Goal: Transaction & Acquisition: Book appointment/travel/reservation

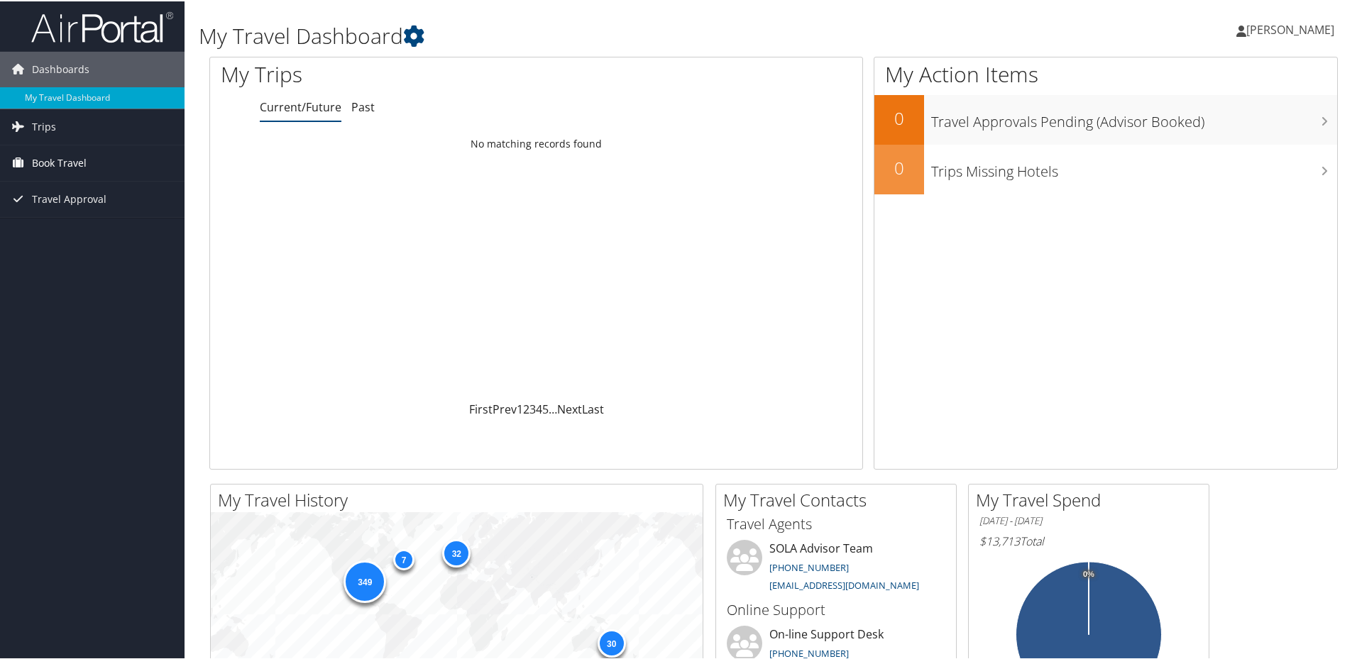
click at [86, 163] on span "Book Travel" at bounding box center [59, 161] width 55 height 35
click at [101, 214] on link "Book/Manage Online Trips" at bounding box center [92, 211] width 184 height 21
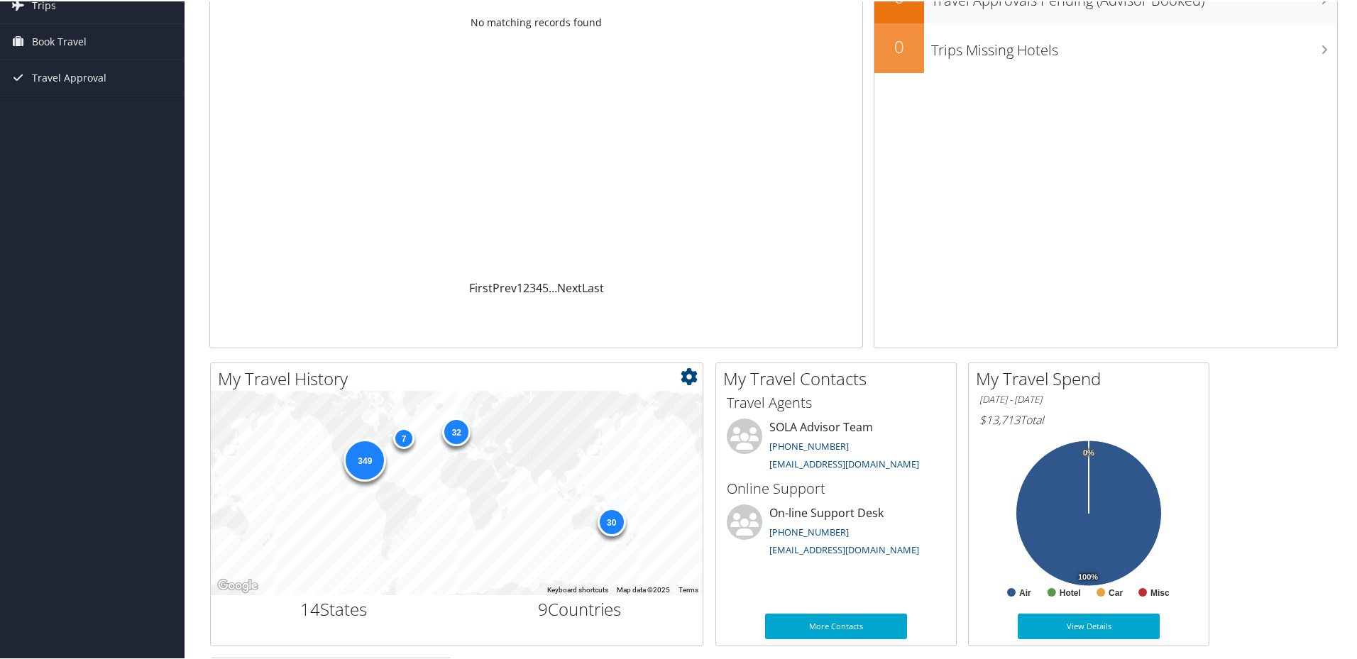
scroll to position [213, 0]
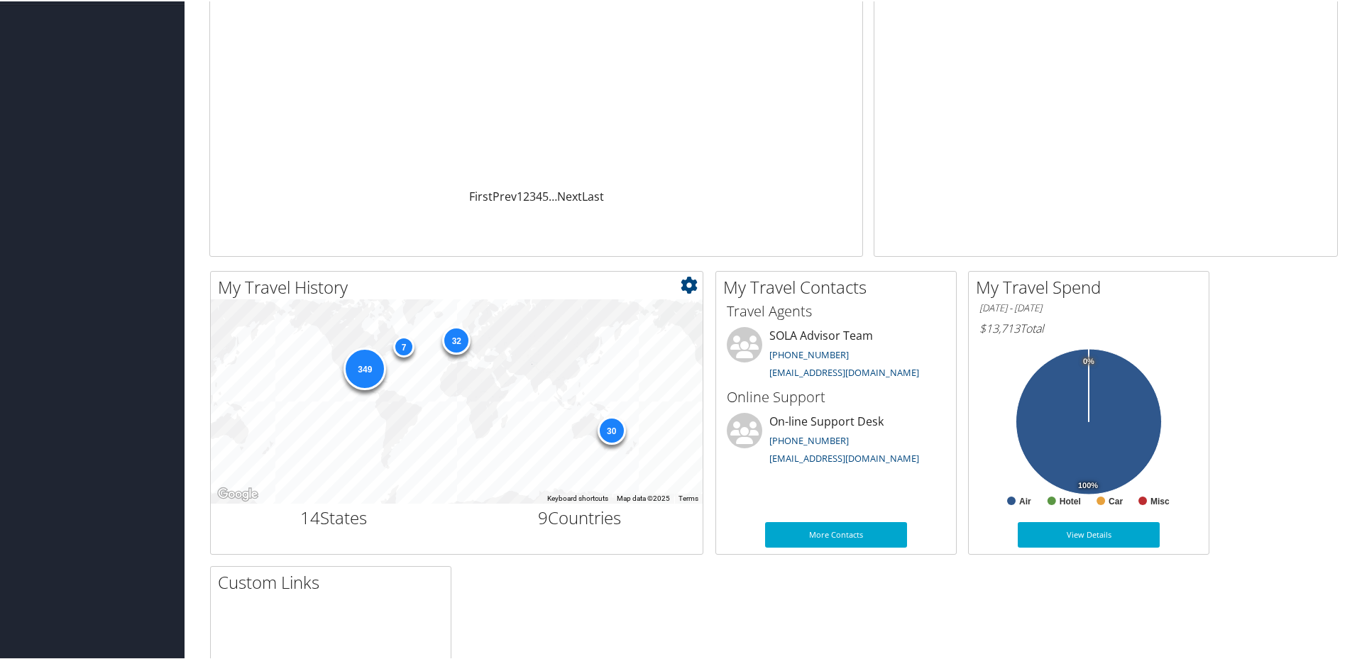
click at [372, 368] on div "349" at bounding box center [364, 367] width 43 height 43
click at [692, 279] on icon at bounding box center [689, 283] width 17 height 17
click at [548, 360] on link "Large" at bounding box center [604, 355] width 187 height 24
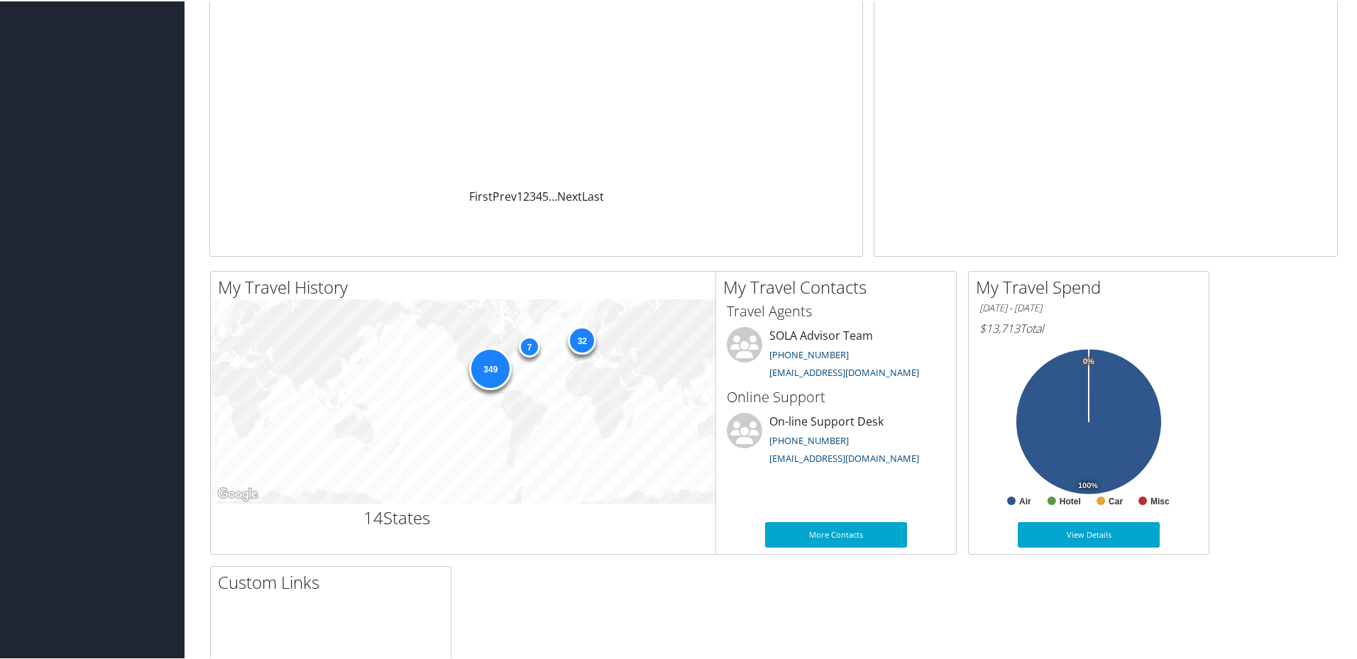
scroll to position [355, 0]
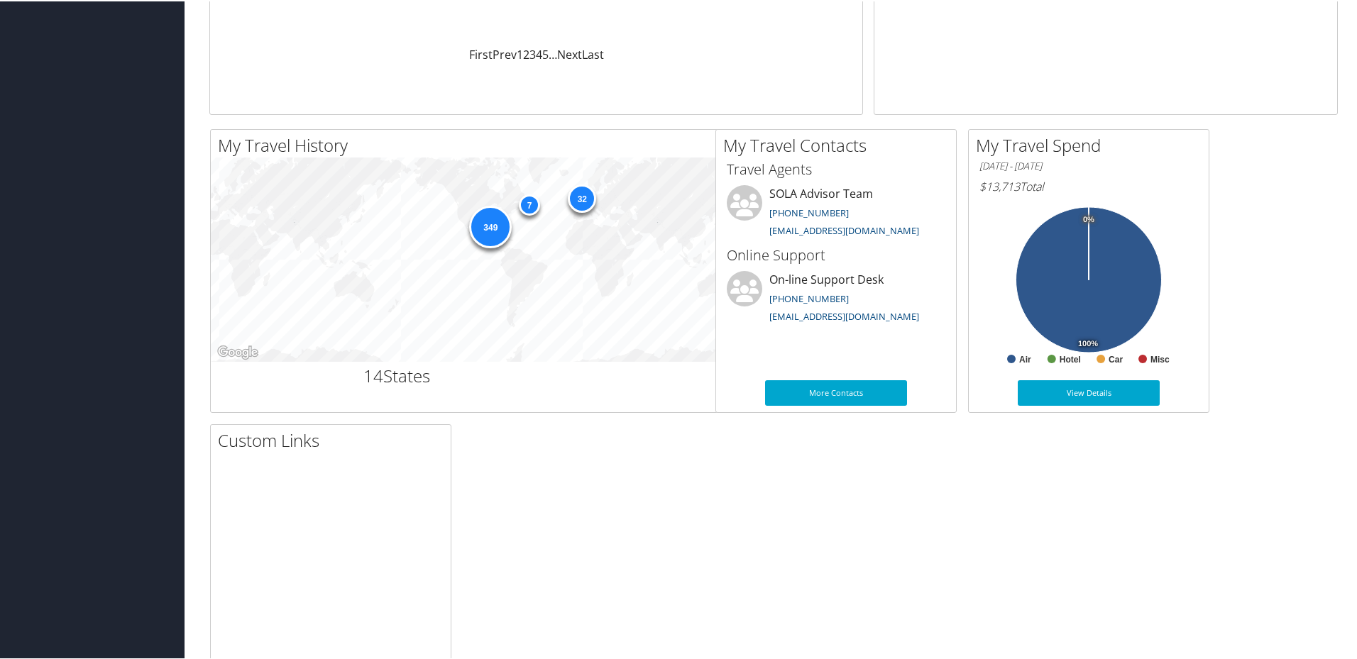
click at [486, 334] on div "349 32 30 7" at bounding box center [583, 258] width 744 height 204
click at [466, 236] on div "349 32 30 7" at bounding box center [583, 258] width 744 height 204
click at [514, 233] on div "349 32 30 7" at bounding box center [583, 258] width 744 height 204
click at [498, 233] on div "349" at bounding box center [490, 225] width 43 height 43
drag, startPoint x: 529, startPoint y: 191, endPoint x: 566, endPoint y: 194, distance: 36.4
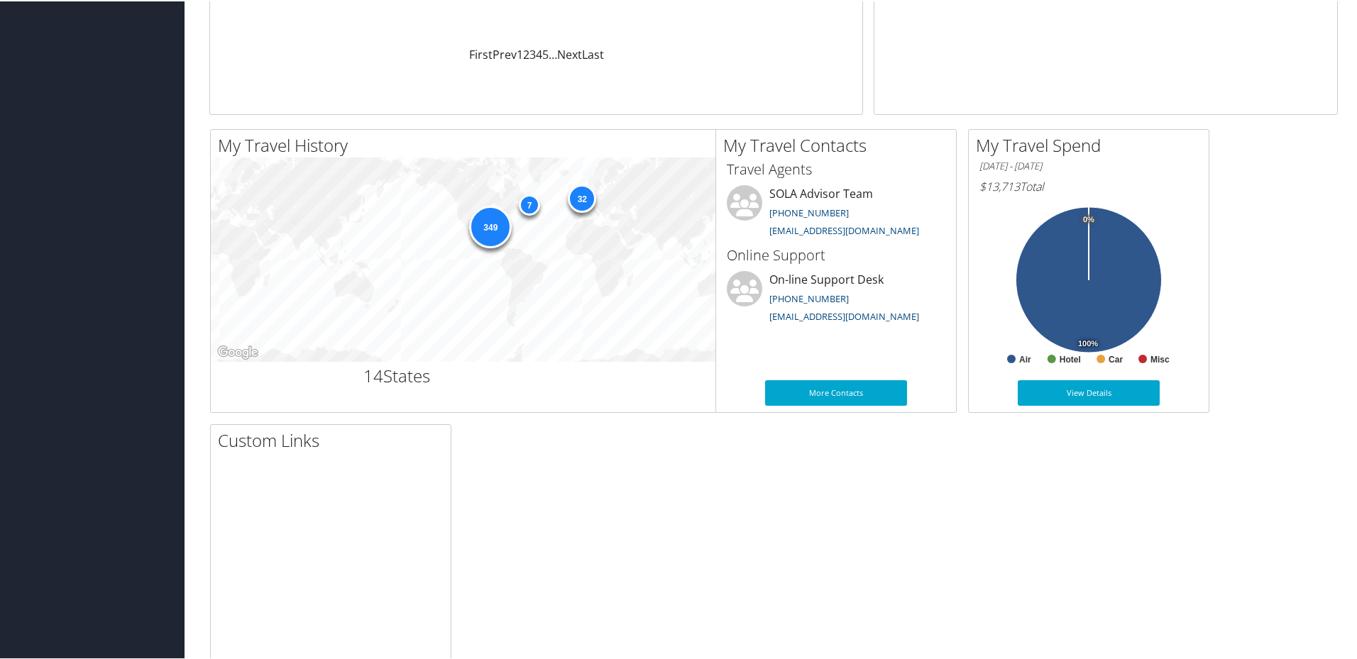
click at [530, 191] on div "349 32 30 7" at bounding box center [583, 258] width 744 height 204
click at [569, 194] on div "32" at bounding box center [582, 197] width 28 height 28
click at [607, 236] on div "349 32 30 7" at bounding box center [583, 258] width 744 height 204
